Goal: Task Accomplishment & Management: Use online tool/utility

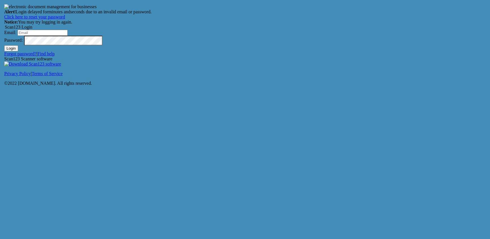
click at [18, 51] on button "Login" at bounding box center [11, 48] width 14 height 6
click at [68, 36] on input "Email:" at bounding box center [43, 33] width 50 height 6
type input "[EMAIL_ADDRESS][DOMAIN_NAME]"
click at [18, 51] on button "Login" at bounding box center [11, 48] width 14 height 6
click at [4, 45] on button "Login" at bounding box center [11, 48] width 14 height 6
